Goal: Information Seeking & Learning: Learn about a topic

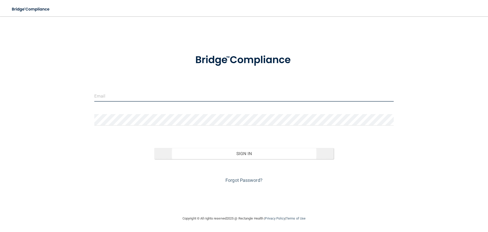
type input "[PERSON_NAME][EMAIL_ADDRESS][DOMAIN_NAME]"
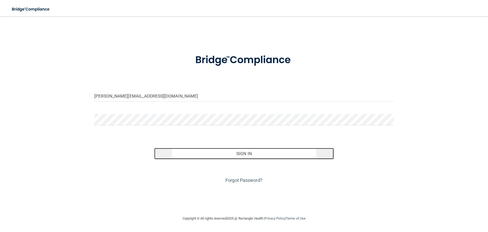
drag, startPoint x: 245, startPoint y: 149, endPoint x: 240, endPoint y: 153, distance: 6.0
click at [242, 152] on button "Sign In" at bounding box center [244, 153] width 180 height 11
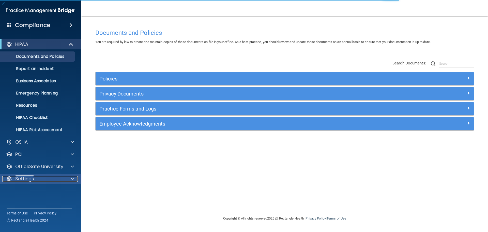
click at [71, 177] on div at bounding box center [71, 178] width 13 height 6
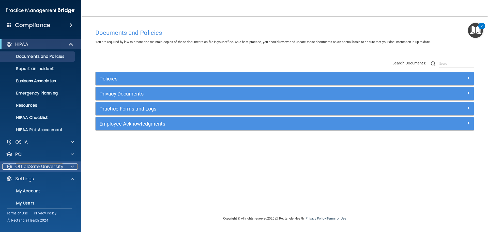
click at [55, 165] on p "OfficeSafe University" at bounding box center [39, 166] width 48 height 6
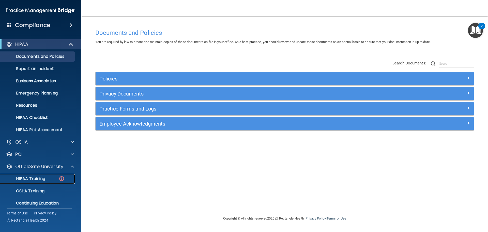
click at [39, 176] on p "HIPAA Training" at bounding box center [24, 178] width 42 height 5
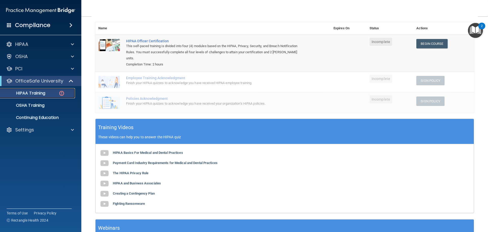
scroll to position [25, 0]
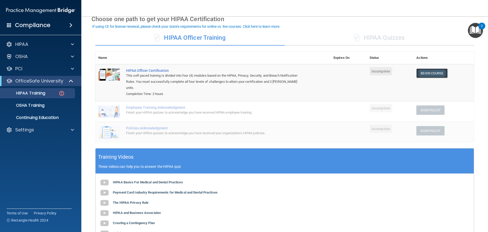
click at [429, 73] on link "Begin Course" at bounding box center [431, 72] width 31 height 9
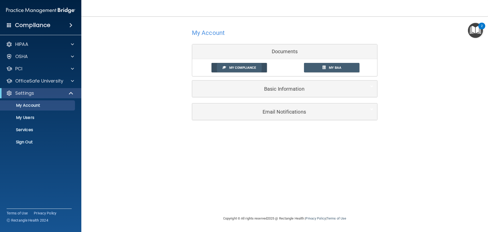
click at [239, 67] on span "My Compliance" at bounding box center [242, 68] width 27 height 4
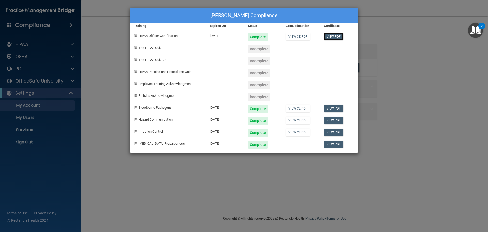
click at [330, 35] on link "View PDF" at bounding box center [334, 36] width 20 height 7
click at [136, 48] on span at bounding box center [135, 47] width 3 height 3
click at [421, 49] on div "Brenda Ray's Compliance Training Expires On Status Cont. Education Certificate …" at bounding box center [244, 116] width 488 height 232
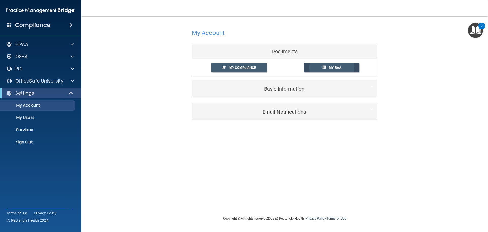
click at [340, 66] on span "My BAA" at bounding box center [335, 68] width 12 height 4
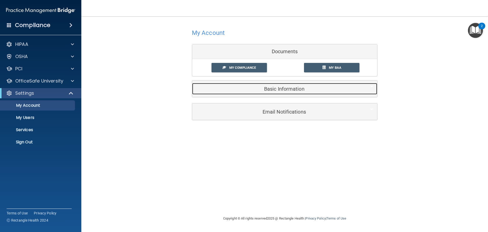
click at [276, 90] on h5 "Basic Information" at bounding box center [277, 89] width 162 height 6
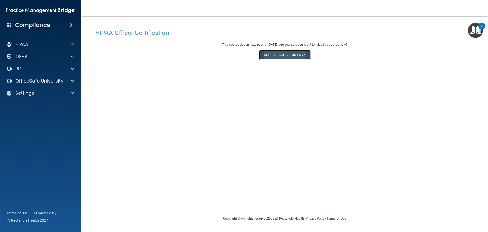
click at [280, 54] on button "Take the course anyway!" at bounding box center [284, 54] width 51 height 9
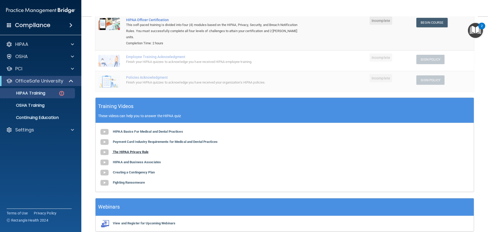
scroll to position [76, 0]
click at [119, 129] on b "HIPAA Basics For Medical and Dental Practices" at bounding box center [148, 131] width 70 height 4
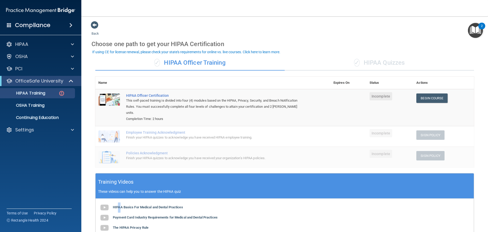
scroll to position [0, 0]
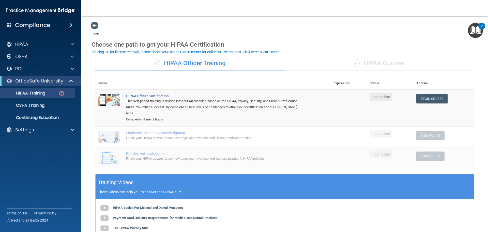
click at [389, 65] on div "✓ HIPAA Quizzes" at bounding box center [379, 63] width 189 height 15
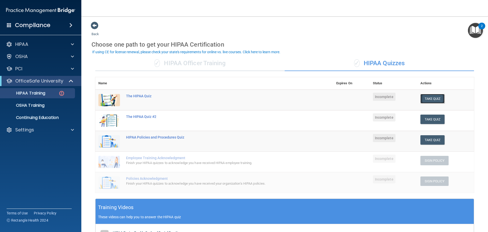
click at [431, 96] on button "Take Quiz" at bounding box center [432, 98] width 24 height 9
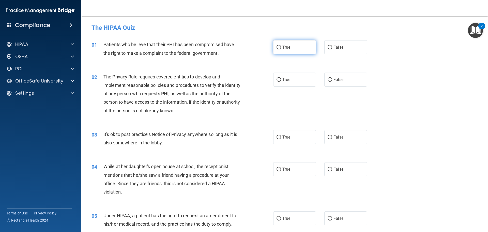
click at [278, 48] on input "True" at bounding box center [279, 48] width 5 height 4
radio input "true"
click at [279, 79] on input "True" at bounding box center [279, 80] width 5 height 4
radio input "true"
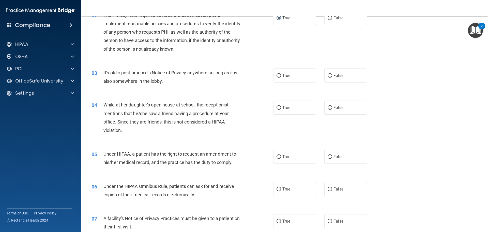
scroll to position [76, 0]
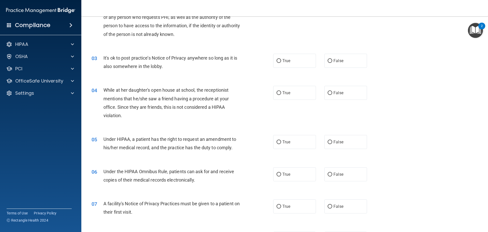
drag, startPoint x: 276, startPoint y: 60, endPoint x: 278, endPoint y: 68, distance: 8.8
click at [277, 60] on input "True" at bounding box center [279, 61] width 5 height 4
radio input "true"
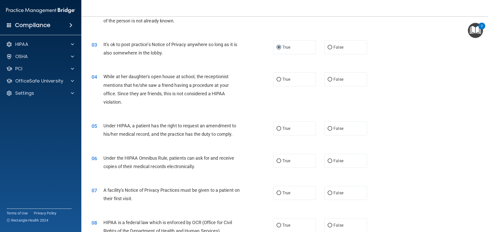
scroll to position [102, 0]
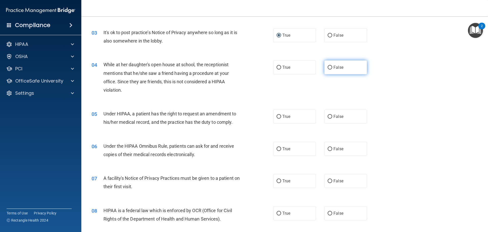
click at [328, 67] on input "False" at bounding box center [330, 68] width 5 height 4
radio input "true"
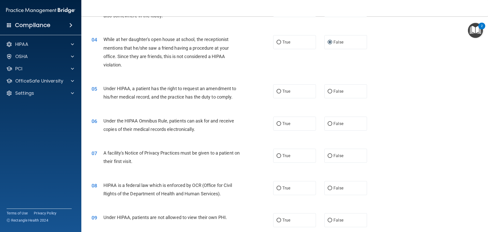
scroll to position [127, 0]
click at [329, 90] on input "False" at bounding box center [330, 91] width 5 height 4
radio input "true"
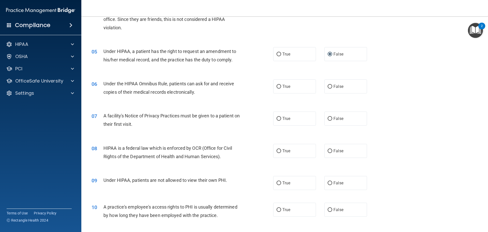
scroll to position [178, 0]
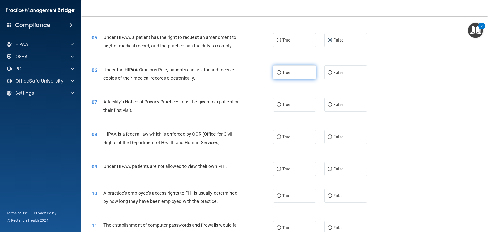
click at [278, 73] on input "True" at bounding box center [279, 73] width 5 height 4
radio input "true"
click at [277, 104] on input "True" at bounding box center [279, 105] width 5 height 4
radio input "true"
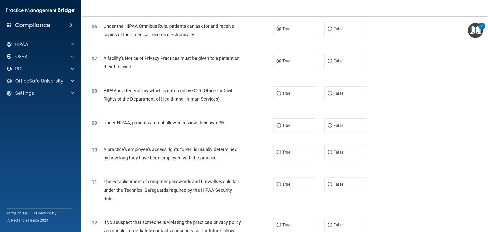
scroll to position [229, 0]
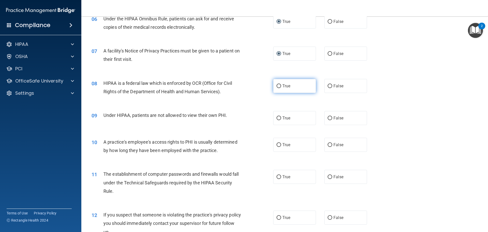
click at [277, 85] on input "True" at bounding box center [279, 86] width 5 height 4
radio input "true"
click at [328, 118] on input "False" at bounding box center [330, 118] width 5 height 4
radio input "true"
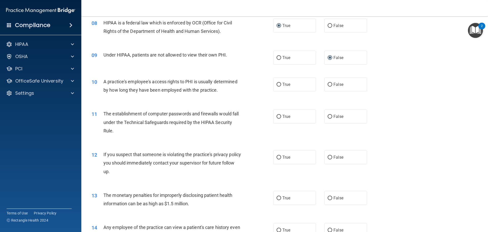
scroll to position [305, 0]
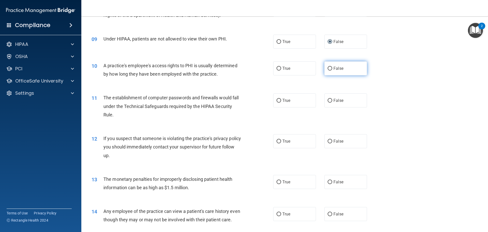
click at [328, 69] on input "False" at bounding box center [330, 69] width 5 height 4
radio input "true"
click at [278, 101] on input "True" at bounding box center [279, 101] width 5 height 4
radio input "true"
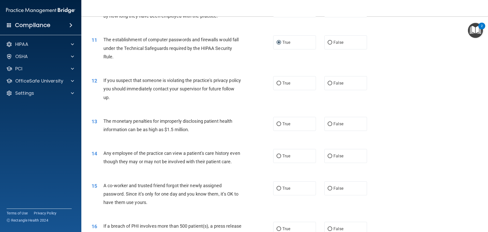
scroll to position [381, 0]
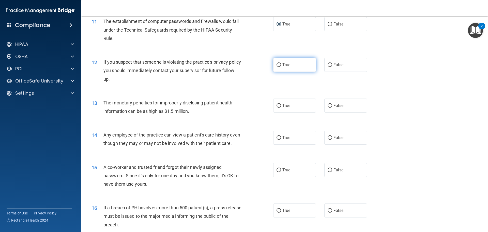
click at [277, 65] on input "True" at bounding box center [279, 65] width 5 height 4
radio input "true"
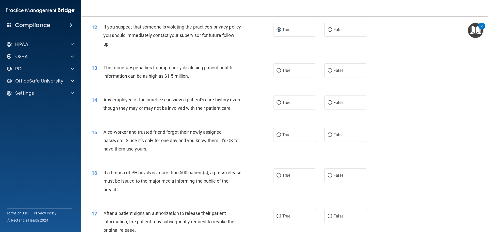
scroll to position [432, 0]
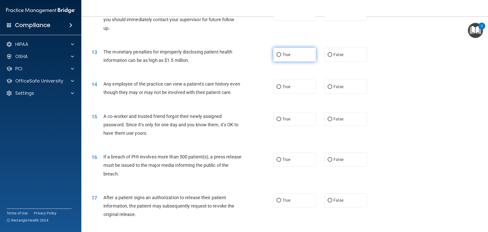
click at [279, 52] on label "True" at bounding box center [294, 55] width 43 height 14
click at [279, 53] on input "True" at bounding box center [279, 55] width 5 height 4
radio input "true"
click at [328, 87] on input "False" at bounding box center [330, 87] width 5 height 4
radio input "true"
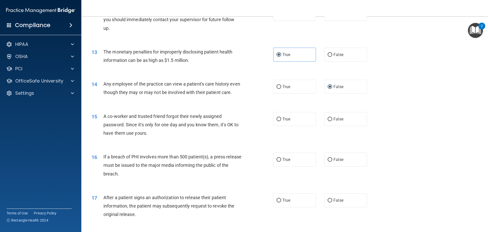
scroll to position [483, 0]
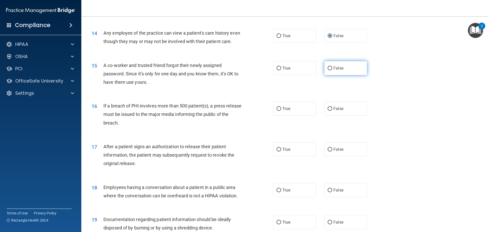
click at [328, 70] on input "False" at bounding box center [330, 68] width 5 height 4
radio input "true"
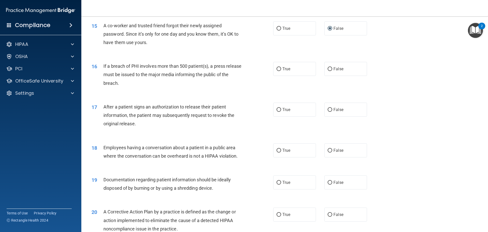
scroll to position [534, 0]
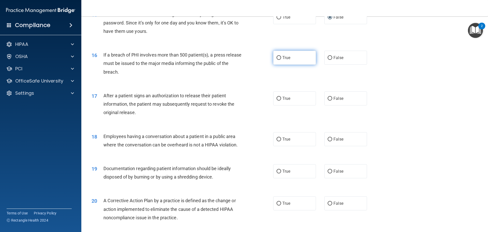
click at [277, 60] on input "True" at bounding box center [279, 58] width 5 height 4
radio input "true"
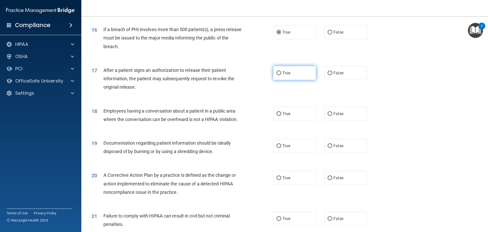
click at [278, 75] on input "True" at bounding box center [279, 73] width 5 height 4
radio input "true"
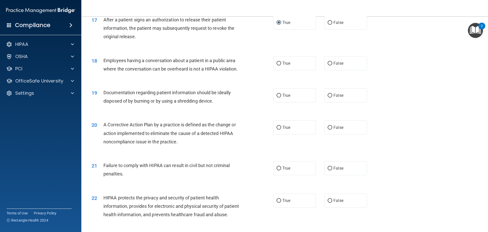
scroll to position [610, 0]
click at [328, 65] on input "False" at bounding box center [330, 63] width 5 height 4
radio input "true"
click at [278, 97] on input "True" at bounding box center [279, 95] width 5 height 4
radio input "true"
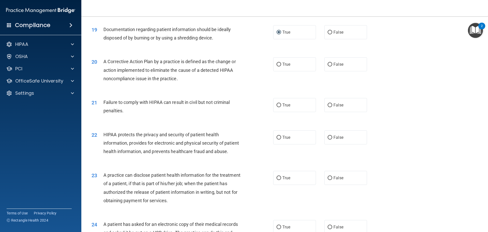
scroll to position [686, 0]
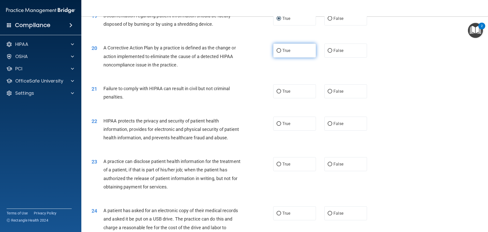
click at [277, 53] on input "True" at bounding box center [279, 51] width 5 height 4
radio input "true"
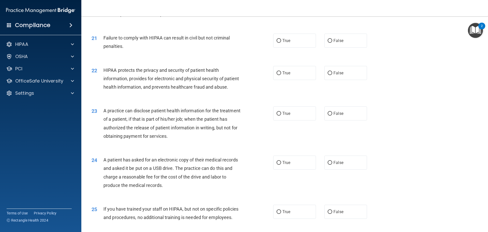
scroll to position [737, 0]
click at [328, 42] on input "False" at bounding box center [330, 41] width 5 height 4
radio input "true"
click at [280, 80] on label "True" at bounding box center [294, 73] width 43 height 14
click at [280, 75] on input "True" at bounding box center [279, 73] width 5 height 4
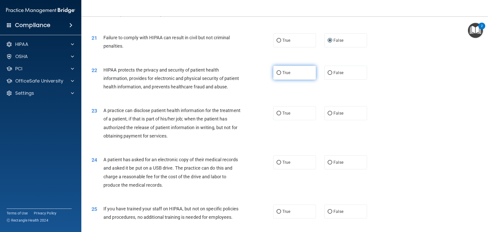
radio input "true"
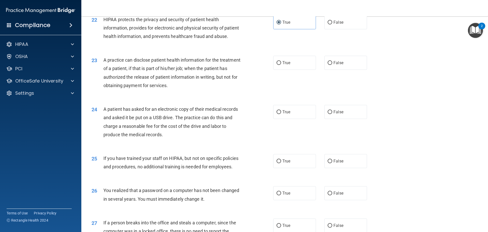
scroll to position [788, 0]
drag, startPoint x: 278, startPoint y: 78, endPoint x: 277, endPoint y: 89, distance: 11.0
click at [278, 64] on input "True" at bounding box center [279, 62] width 5 height 4
radio input "true"
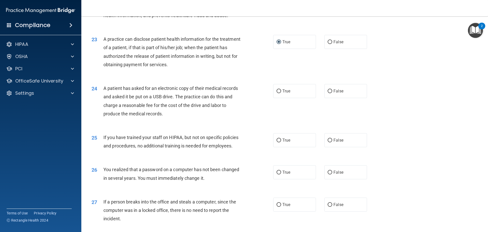
scroll to position [839, 0]
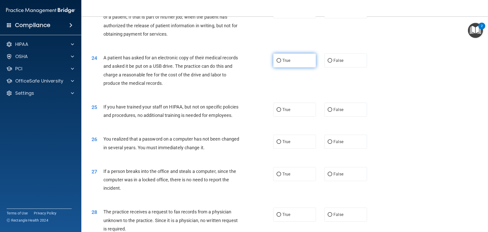
click at [277, 63] on input "True" at bounding box center [279, 61] width 5 height 4
radio input "true"
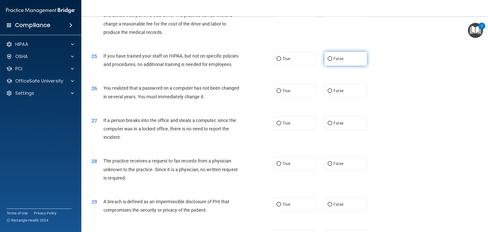
click at [328, 61] on input "False" at bounding box center [330, 59] width 5 height 4
radio input "true"
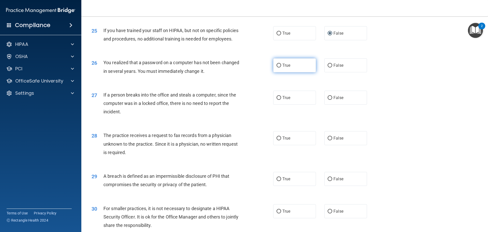
click at [278, 67] on input "True" at bounding box center [279, 66] width 5 height 4
radio input "true"
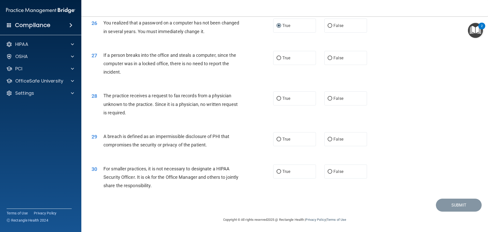
scroll to position [966, 0]
click at [328, 60] on input "False" at bounding box center [330, 58] width 5 height 4
radio input "true"
click at [278, 99] on input "True" at bounding box center [279, 99] width 5 height 4
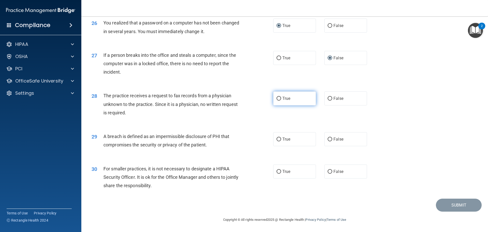
radio input "true"
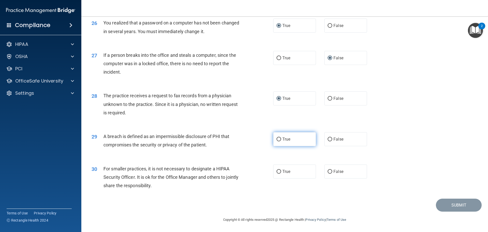
click at [278, 140] on input "True" at bounding box center [279, 139] width 5 height 4
radio input "true"
click at [329, 172] on input "False" at bounding box center [330, 172] width 5 height 4
radio input "true"
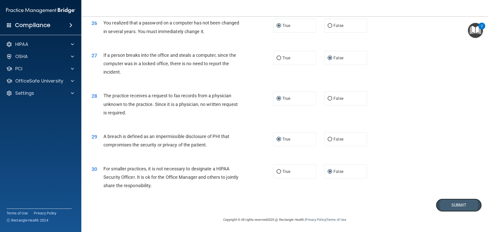
click at [457, 202] on button "Submit" at bounding box center [459, 204] width 46 height 13
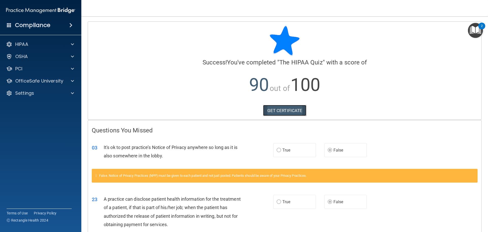
click at [281, 109] on link "GET CERTIFICATE" at bounding box center [284, 110] width 43 height 11
click at [21, 45] on p "HIPAA" at bounding box center [21, 44] width 13 height 6
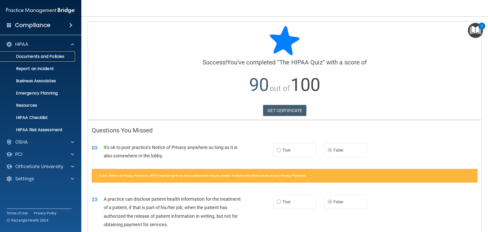
click at [30, 57] on p "Documents and Policies" at bounding box center [37, 56] width 69 height 5
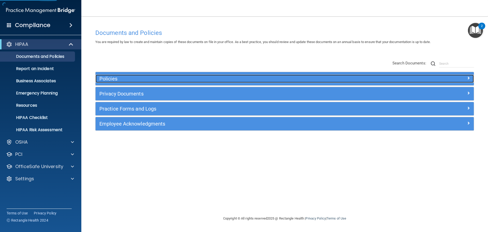
click at [113, 79] on h5 "Policies" at bounding box center [237, 79] width 276 height 6
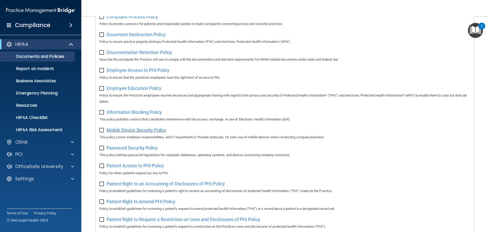
scroll to position [254, 0]
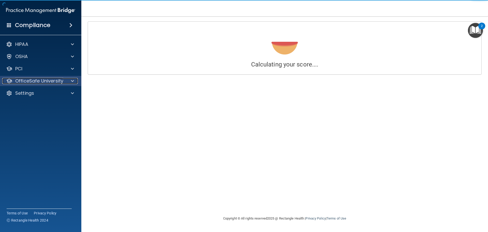
click at [53, 80] on p "OfficeSafe University" at bounding box center [39, 81] width 48 height 6
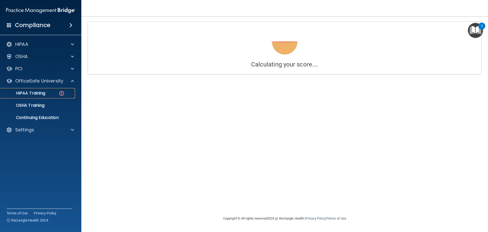
click at [33, 94] on p "HIPAA Training" at bounding box center [24, 92] width 42 height 5
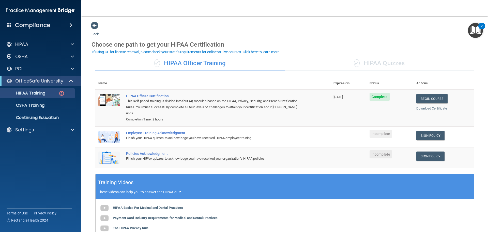
click at [168, 131] on div "Employee Training Acknowledgment" at bounding box center [215, 133] width 179 height 4
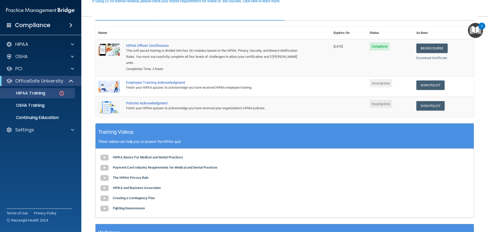
scroll to position [51, 0]
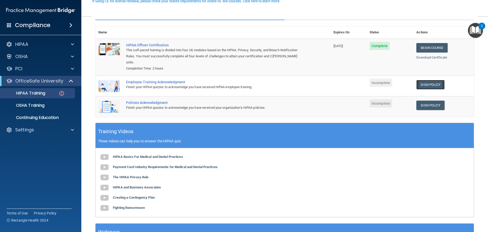
click at [422, 80] on link "Sign Policy" at bounding box center [430, 84] width 28 height 9
click at [423, 80] on link "Sign Policy" at bounding box center [430, 84] width 28 height 9
click at [426, 80] on link "Sign Policy" at bounding box center [430, 84] width 28 height 9
click at [126, 165] on b "Payment Card Industry Requirements for Medical and Dental Practices" at bounding box center [165, 167] width 105 height 4
click at [103, 162] on img at bounding box center [104, 167] width 10 height 10
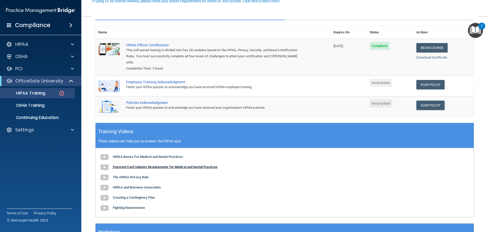
click at [125, 165] on b "Payment Card Industry Requirements for Medical and Dental Practices" at bounding box center [165, 167] width 105 height 4
click at [147, 80] on div "Employee Training Acknowledgment" at bounding box center [215, 82] width 179 height 4
click at [149, 80] on div "Employee Training Acknowledgment" at bounding box center [215, 82] width 179 height 4
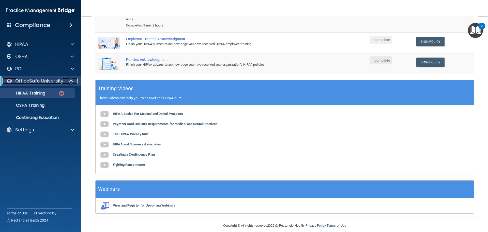
click at [70, 81] on span at bounding box center [71, 81] width 4 height 6
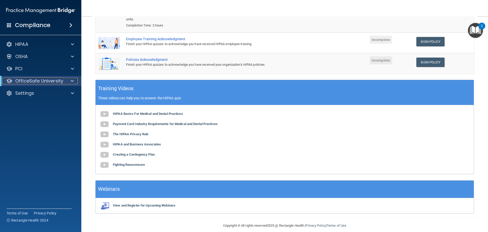
click at [72, 80] on span at bounding box center [72, 81] width 3 height 6
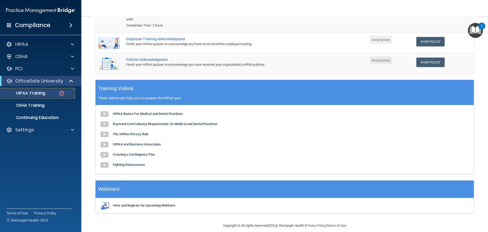
click at [31, 92] on p "HIPAA Training" at bounding box center [24, 92] width 42 height 5
click at [140, 122] on b "Payment Card Industry Requirements for Medical and Dental Practices" at bounding box center [165, 124] width 105 height 4
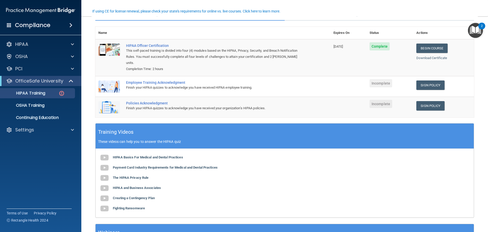
scroll to position [51, 0]
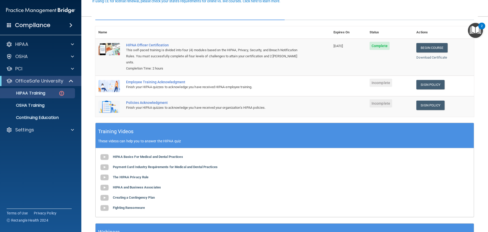
click at [148, 80] on div "Employee Training Acknowledgment" at bounding box center [215, 82] width 179 height 4
click at [179, 80] on div "Employee Training Acknowledgment" at bounding box center [215, 82] width 179 height 4
click at [376, 79] on span "Incomplete" at bounding box center [381, 83] width 23 height 8
click at [164, 80] on div "Employee Training Acknowledgment" at bounding box center [215, 82] width 179 height 4
click at [112, 83] on img at bounding box center [109, 86] width 22 height 12
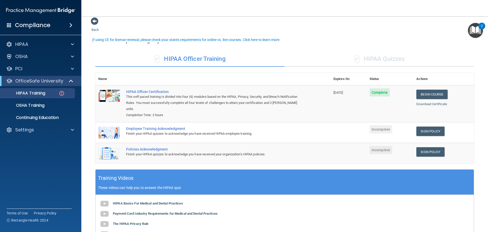
scroll to position [0, 0]
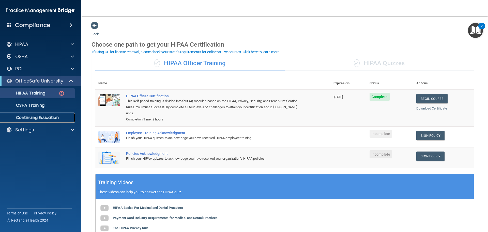
click at [41, 118] on p "Continuing Education" at bounding box center [37, 117] width 69 height 5
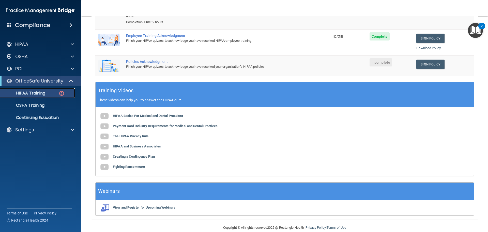
scroll to position [99, 0]
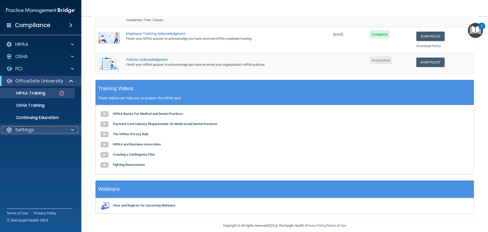
click at [70, 128] on div at bounding box center [71, 130] width 13 height 6
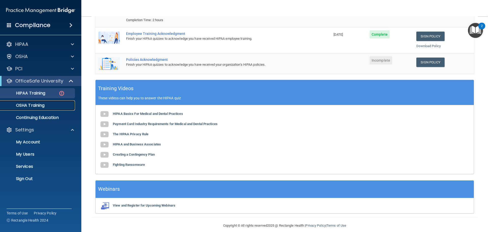
click at [71, 108] on link "OSHA Training" at bounding box center [35, 105] width 80 height 10
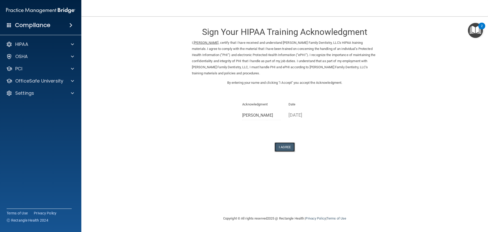
click at [286, 148] on button "I Agree" at bounding box center [285, 146] width 20 height 9
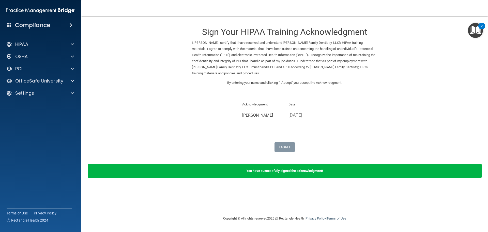
click at [160, 70] on form "Sign Your HIPAA Training Acknowledgment I, Brenda Ray , certify that I have rec…" at bounding box center [285, 102] width 386 height 162
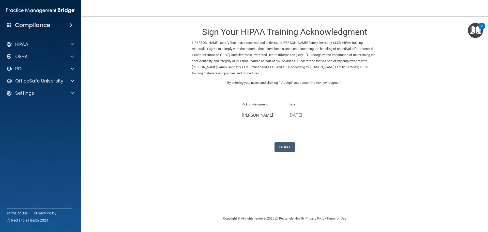
click at [255, 94] on div "Sign Your HIPAA Training Acknowledgment I, [PERSON_NAME] , certify that I have …" at bounding box center [285, 86] width 186 height 130
click at [283, 148] on button "I Agree" at bounding box center [285, 146] width 20 height 9
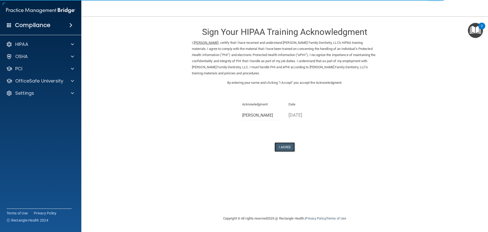
click at [284, 146] on button "I Agree" at bounding box center [285, 146] width 20 height 9
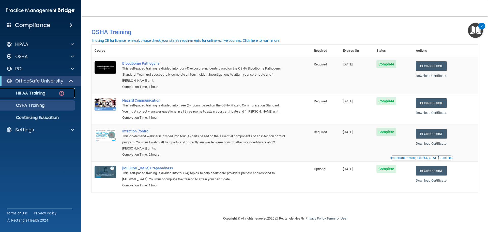
click at [42, 92] on p "HIPAA Training" at bounding box center [24, 92] width 42 height 5
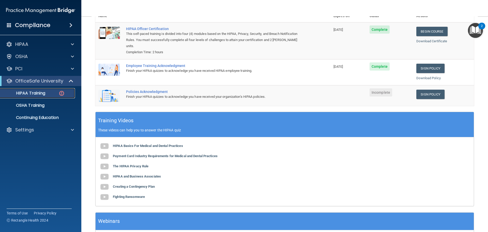
scroll to position [76, 0]
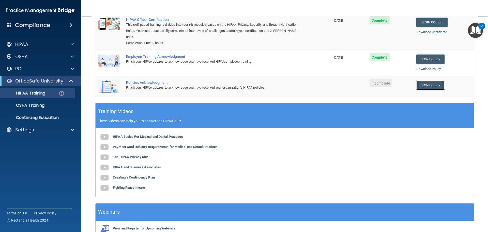
click at [426, 80] on link "Sign Policy" at bounding box center [430, 84] width 28 height 9
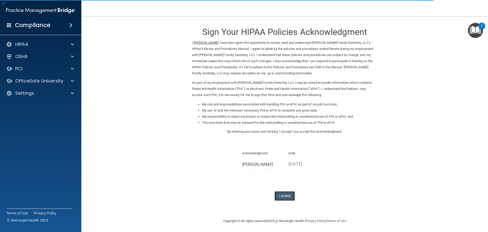
click at [282, 194] on button "I Agree" at bounding box center [285, 195] width 20 height 9
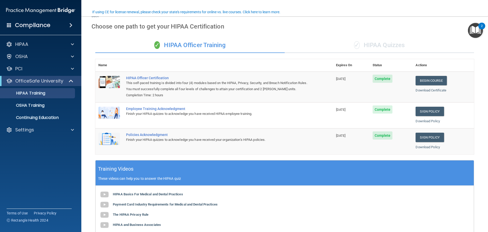
scroll to position [51, 0]
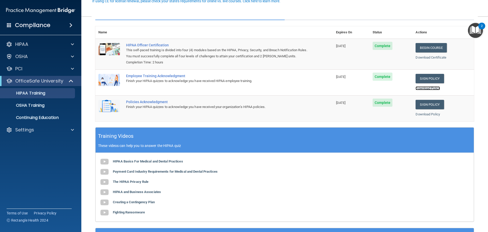
click at [425, 87] on link "Download Policy" at bounding box center [428, 88] width 24 height 4
click at [422, 114] on link "Download Policy" at bounding box center [428, 114] width 24 height 4
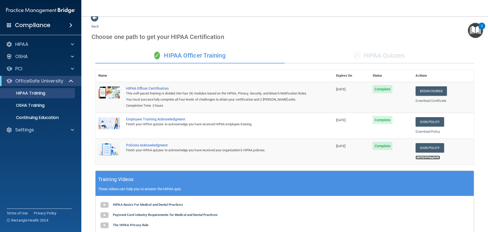
scroll to position [0, 0]
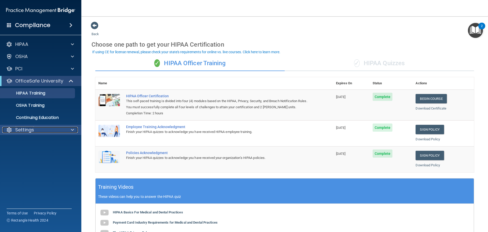
click at [74, 129] on span at bounding box center [72, 130] width 3 height 6
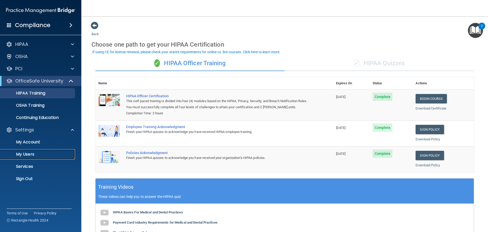
click at [33, 153] on p "My Users" at bounding box center [37, 154] width 69 height 5
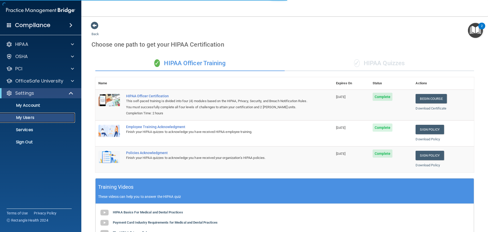
select select "20"
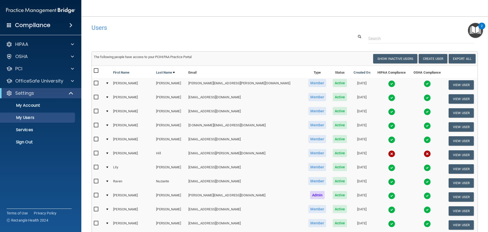
click at [10, 23] on span at bounding box center [9, 25] width 5 height 5
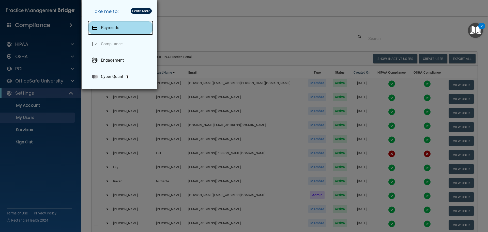
click at [101, 29] on div "Payments" at bounding box center [121, 28] width 66 height 14
